Goal: Obtain resource: Download file/media

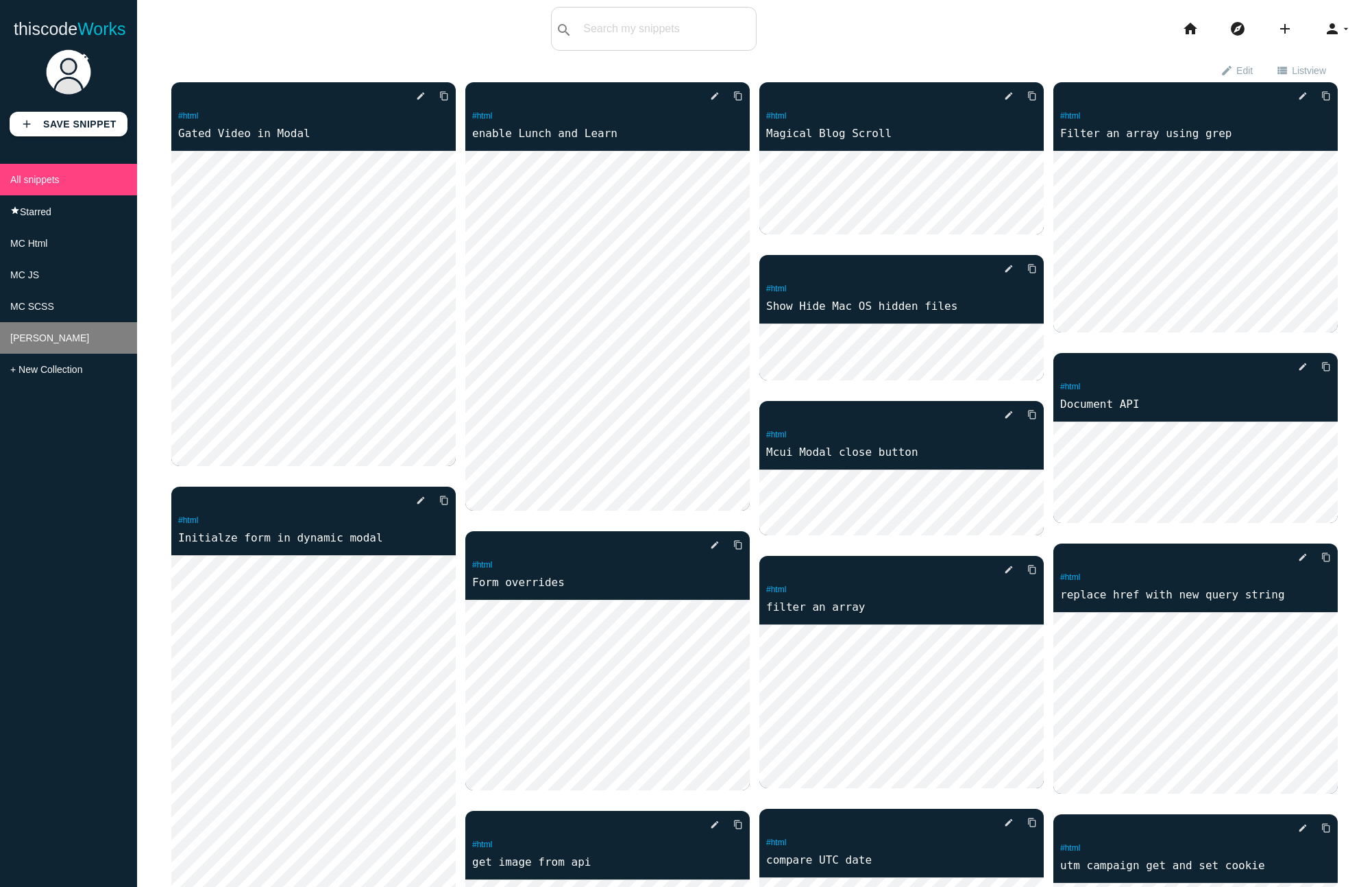
click at [50, 335] on li "[PERSON_NAME]" at bounding box center [68, 338] width 137 height 32
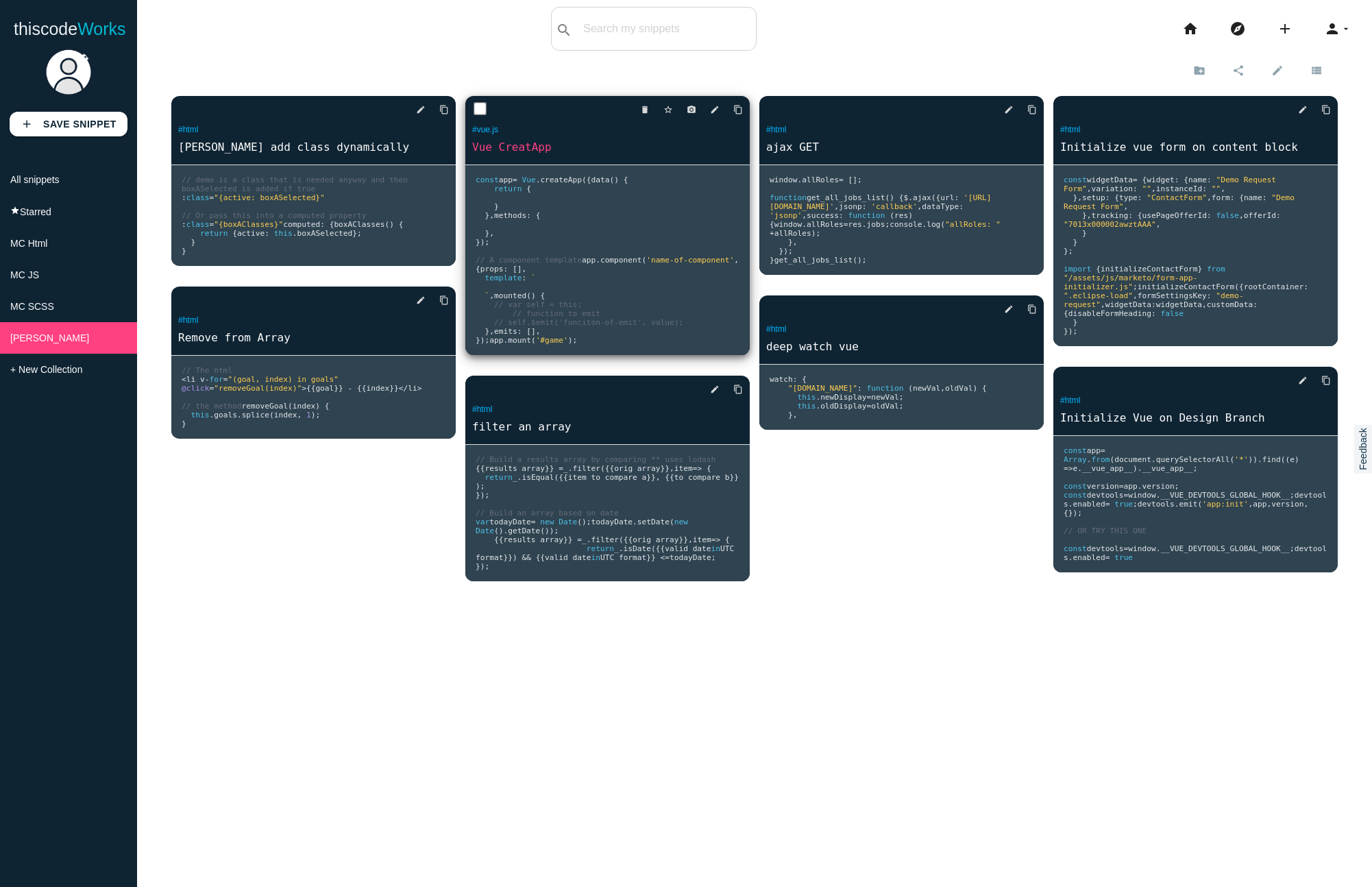
click at [525, 221] on pre "const app = Vue . createApp ({ data () { return { } }, methods : { }, }); // A …" at bounding box center [607, 259] width 285 height 190
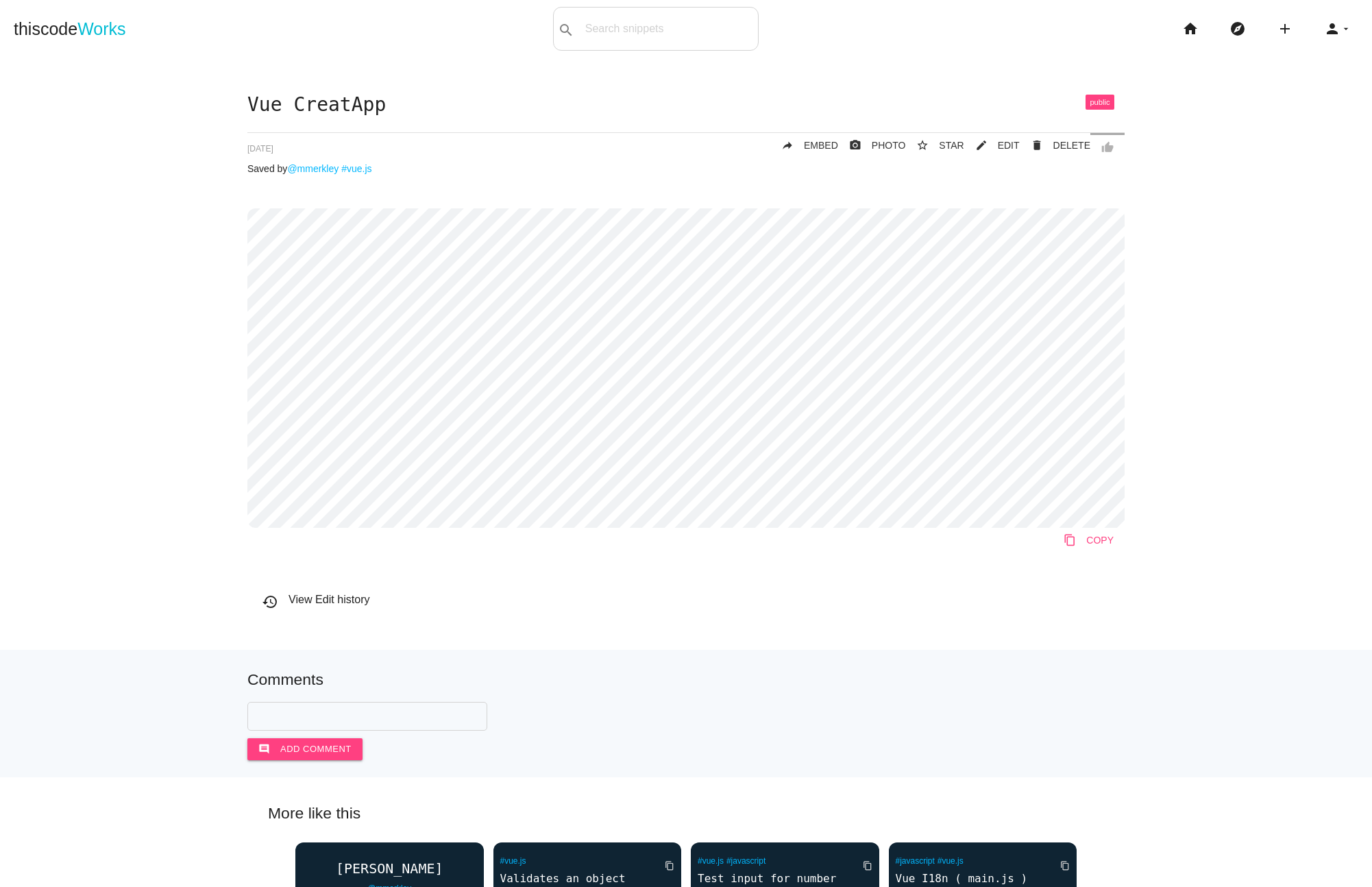
click at [1082, 533] on link "content_copy COPY" at bounding box center [1089, 540] width 72 height 24
